Goal: Navigation & Orientation: Find specific page/section

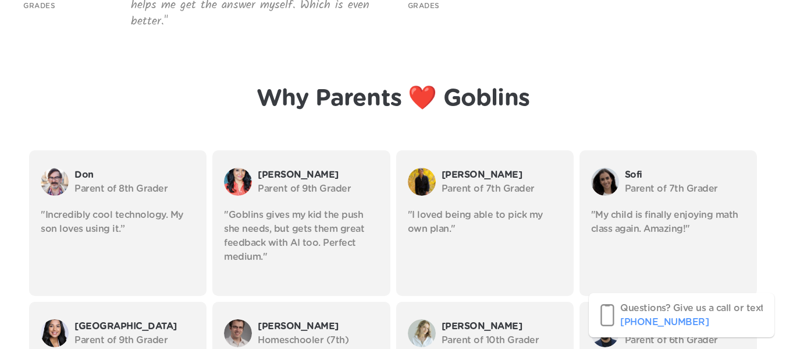
scroll to position [2852, 0]
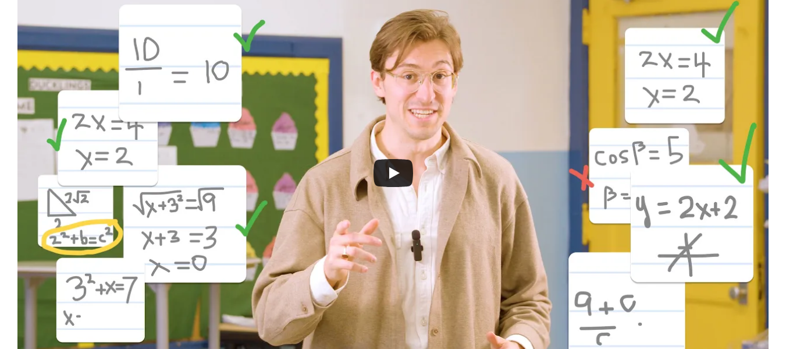
scroll to position [349, 0]
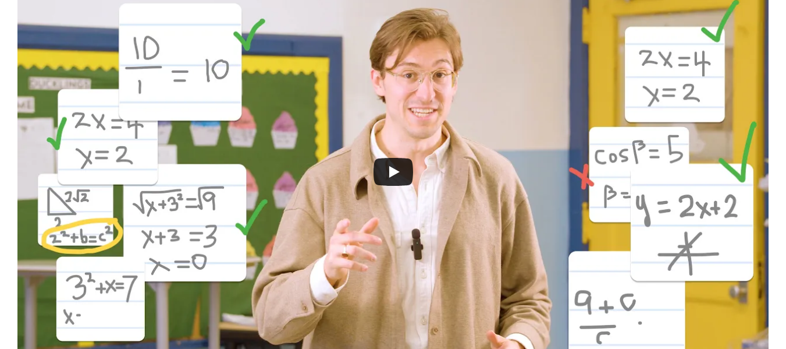
click at [388, 180] on icon "Play" at bounding box center [394, 172] width 40 height 28
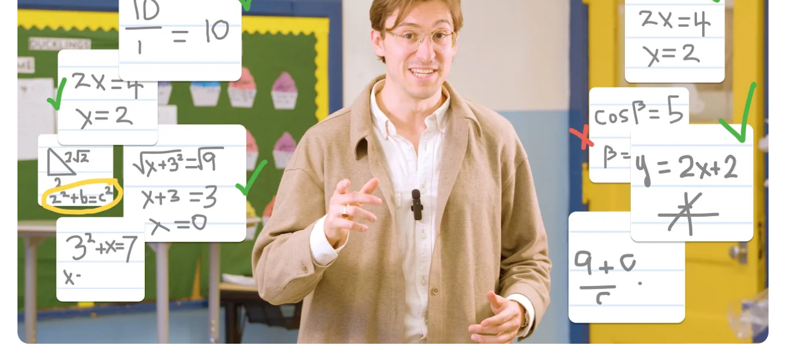
scroll to position [407, 0]
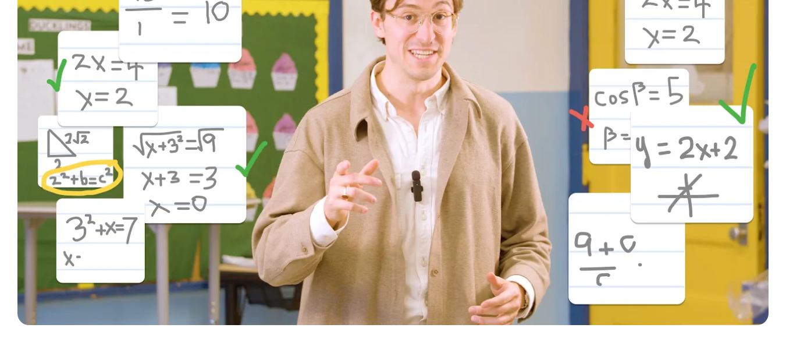
click at [536, 330] on div at bounding box center [393, 116] width 786 height 463
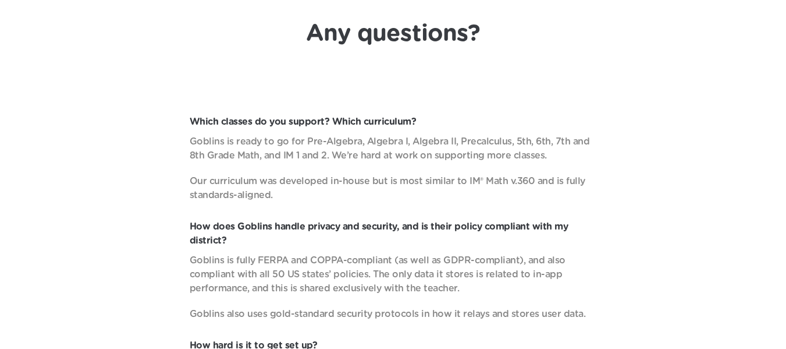
scroll to position [3728, 0]
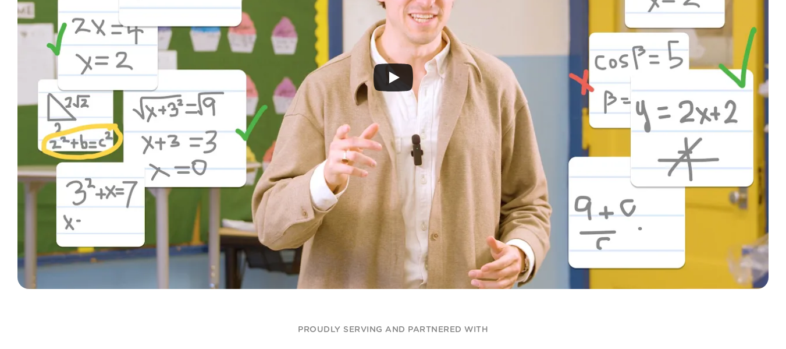
scroll to position [640, 0]
